Goal: Task Accomplishment & Management: Manage account settings

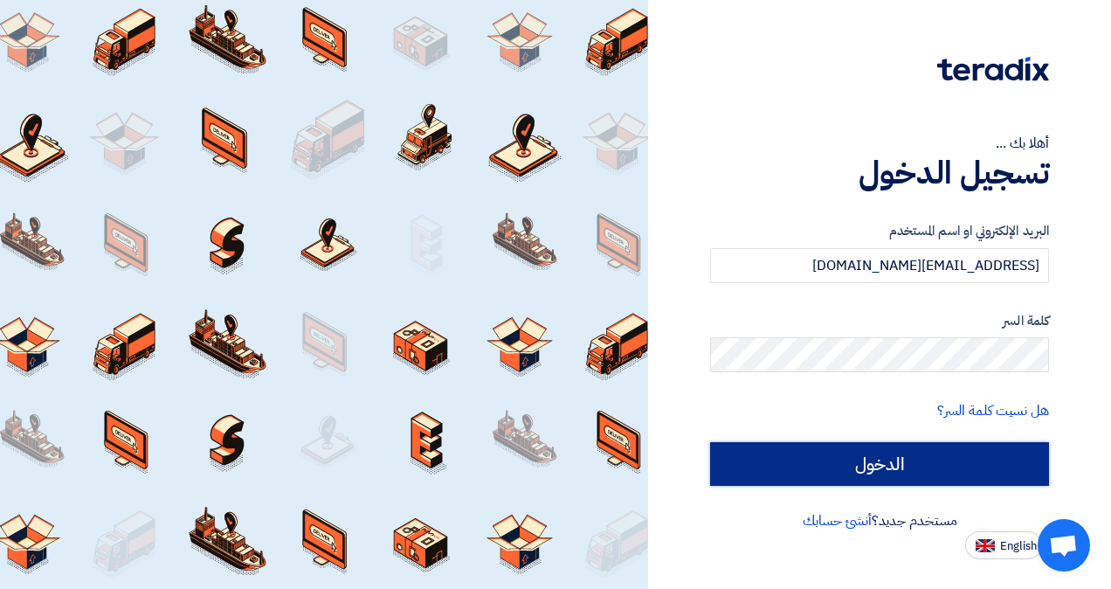
click at [871, 456] on input "الدخول" at bounding box center [879, 464] width 339 height 44
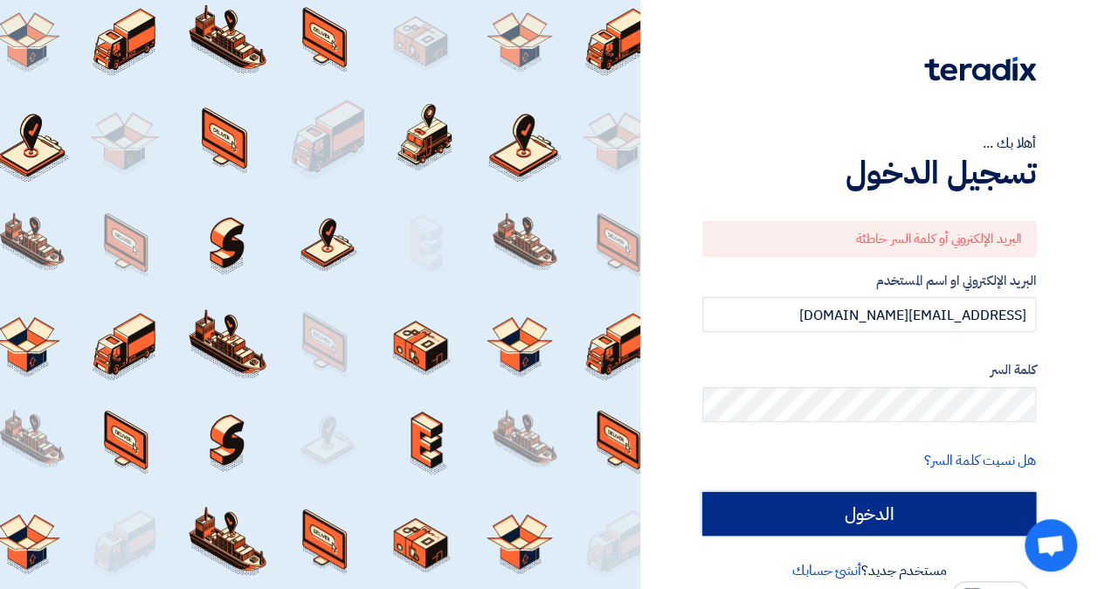
click at [902, 510] on input "الدخول" at bounding box center [869, 514] width 334 height 44
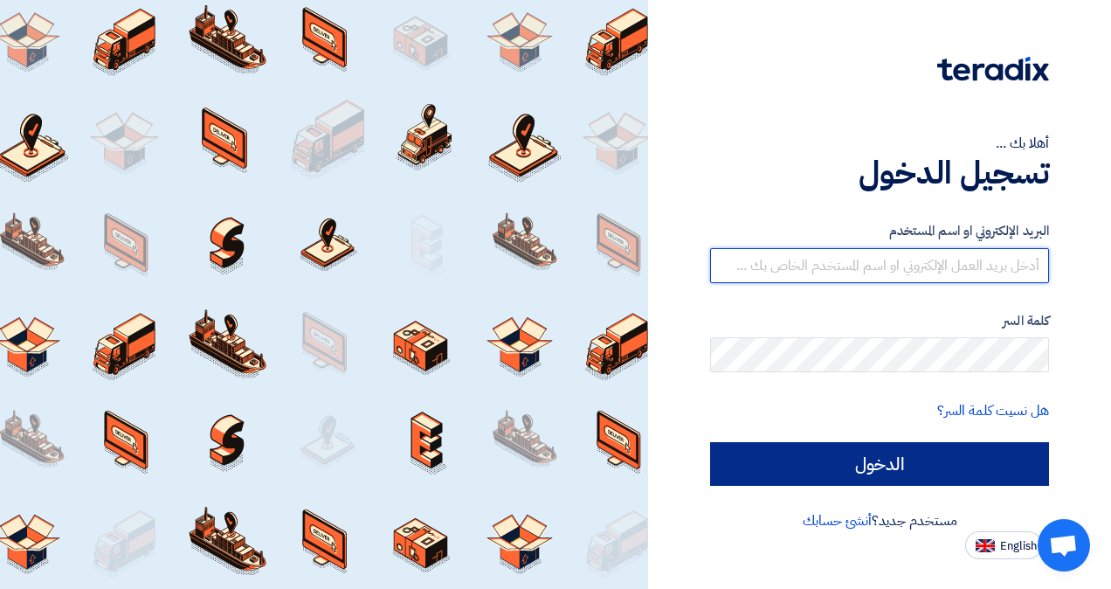
type input "[EMAIL_ADDRESS][DOMAIN_NAME]"
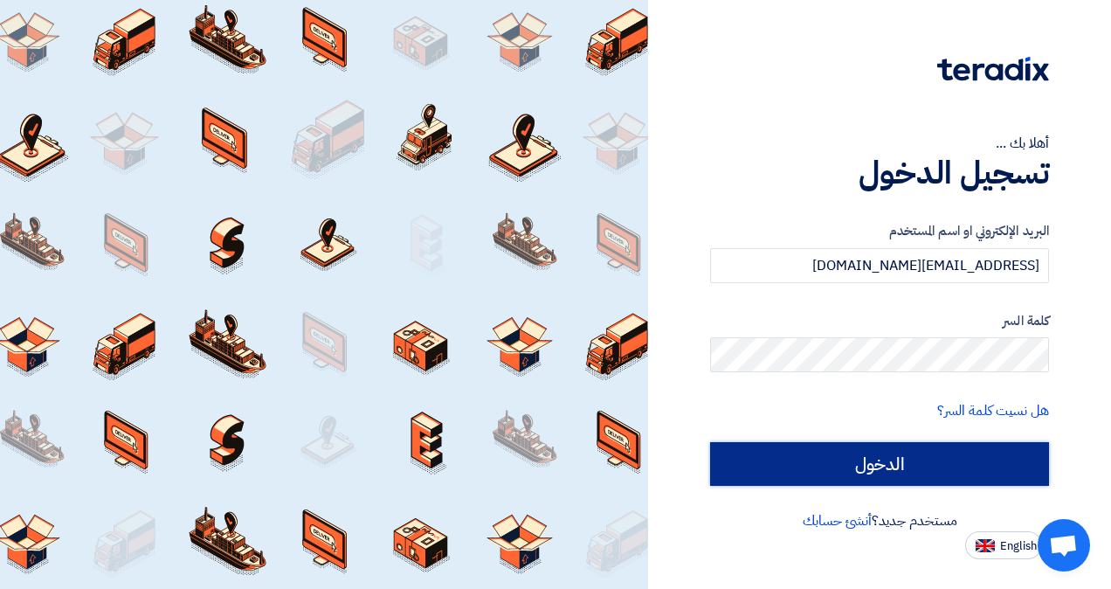
click at [861, 460] on input "الدخول" at bounding box center [879, 464] width 339 height 44
type input "Sign in"
